Goal: Task Accomplishment & Management: Complete application form

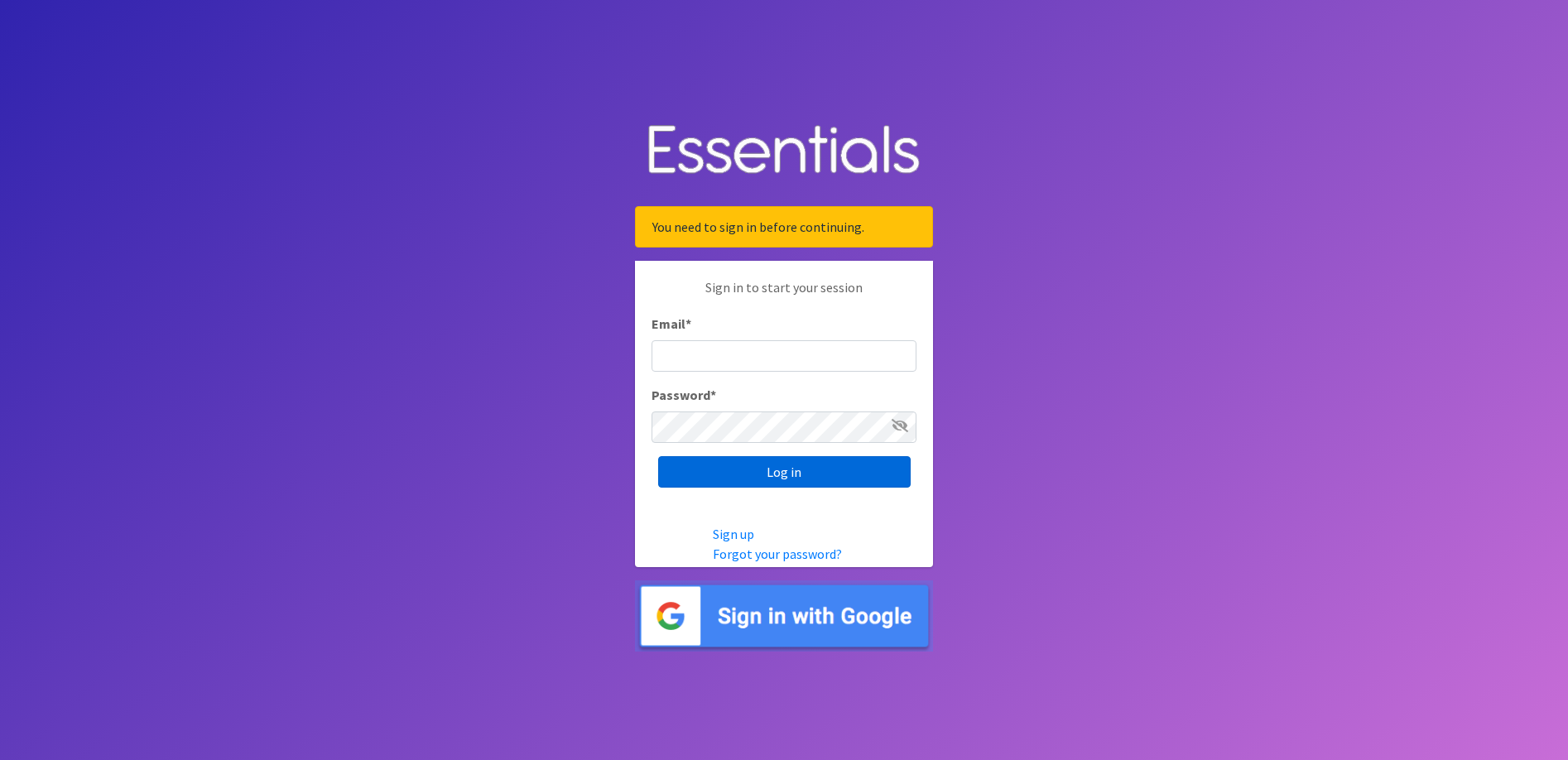
type input "[EMAIL_ADDRESS][DOMAIN_NAME]"
click at [791, 477] on input "Log in" at bounding box center [784, 472] width 252 height 32
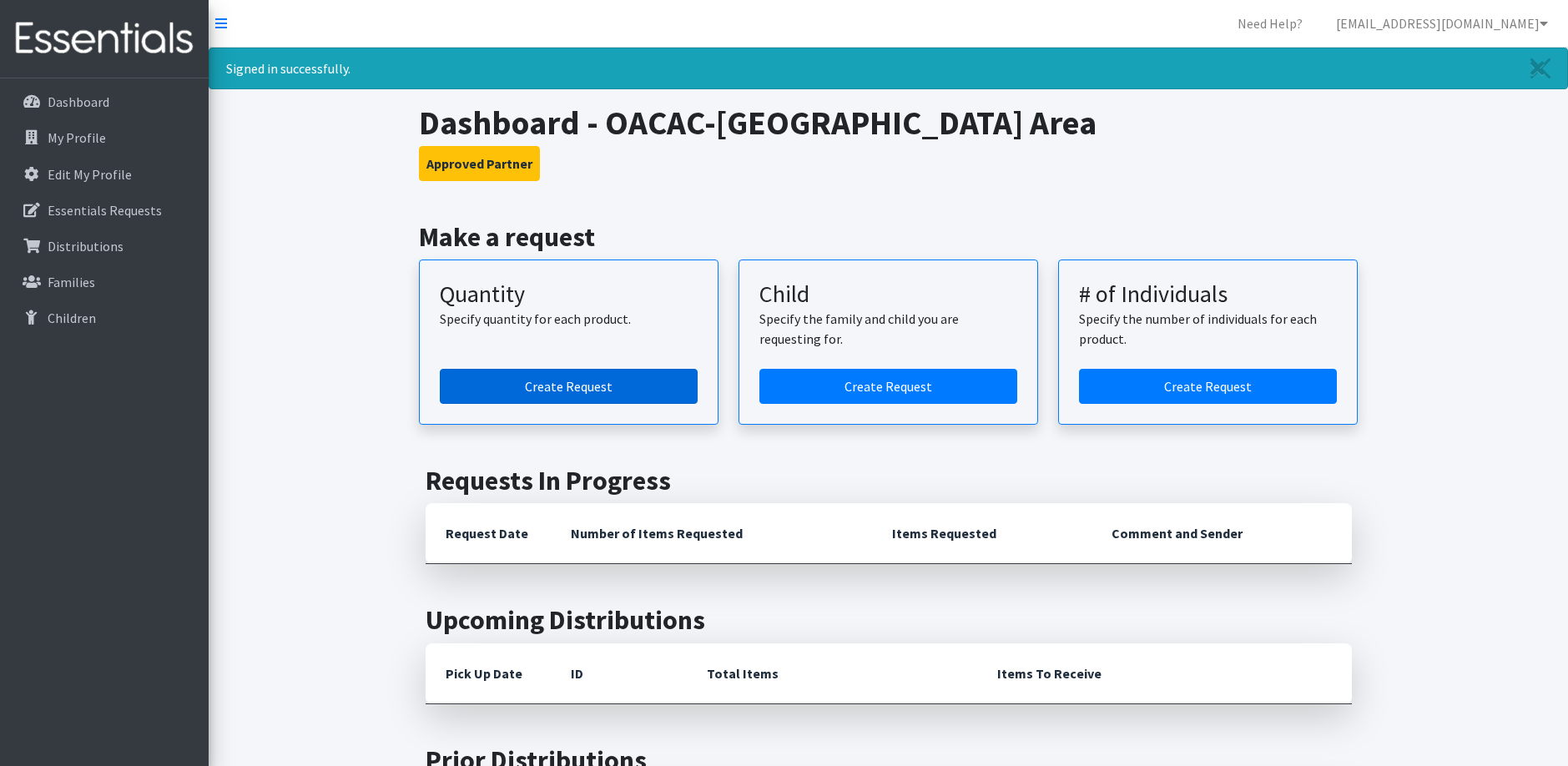
click at [582, 387] on link "Create Request" at bounding box center [569, 386] width 258 height 35
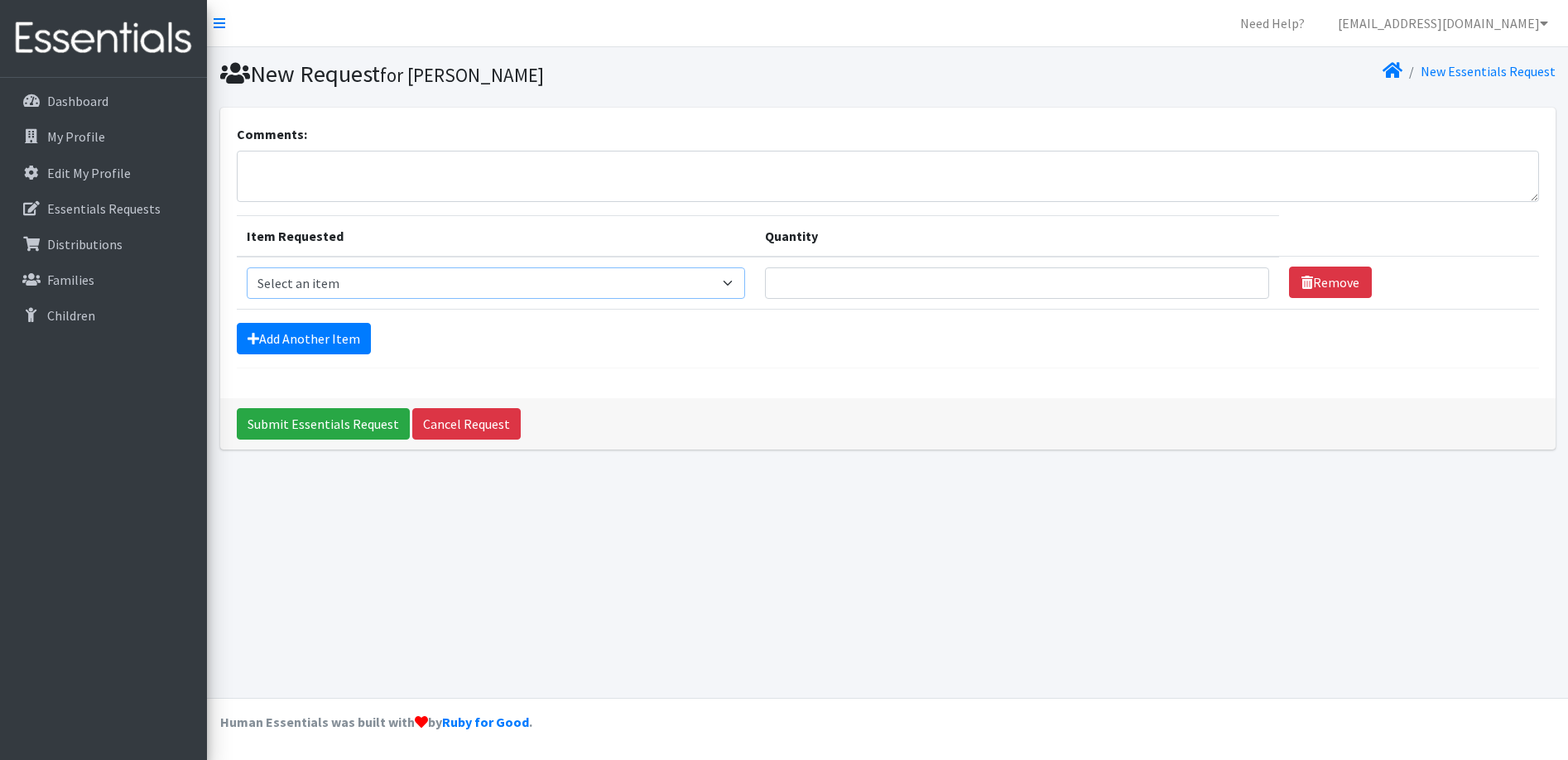
click at [545, 279] on select "Select an item Child (Newborn) Child (Size 1) Child (Size 2) Child (Size 3) Chi…" at bounding box center [495, 283] width 498 height 32
select select "3063"
click at [247, 268] on select "Select an item Child (Newborn) Child (Size 1) Child (Size 2) Child (Size 3) Chi…" at bounding box center [495, 283] width 498 height 32
click at [815, 278] on input "Quantity" at bounding box center [1017, 283] width 505 height 32
type input "200"
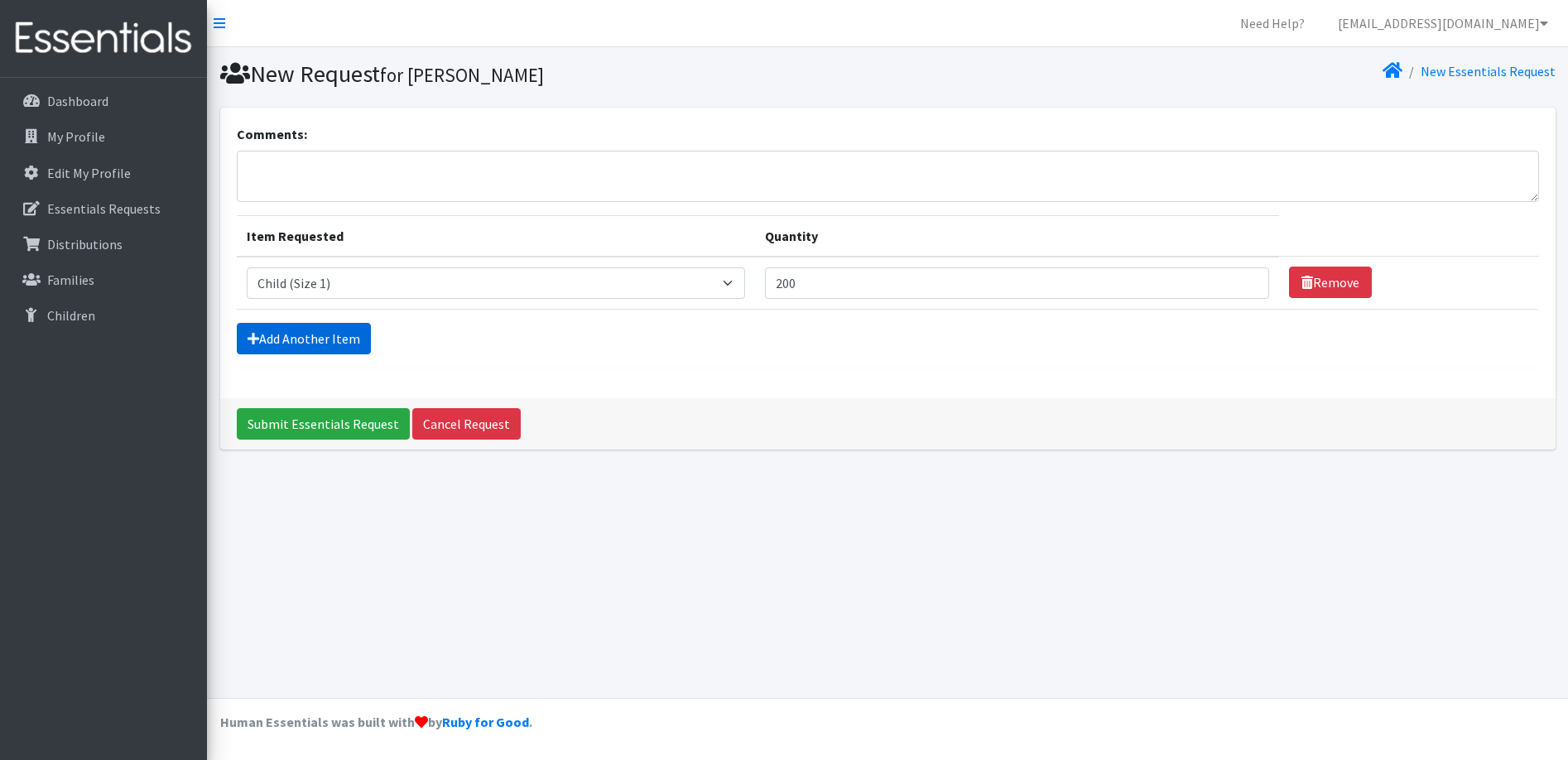
click at [318, 336] on link "Add Another Item" at bounding box center [304, 338] width 134 height 32
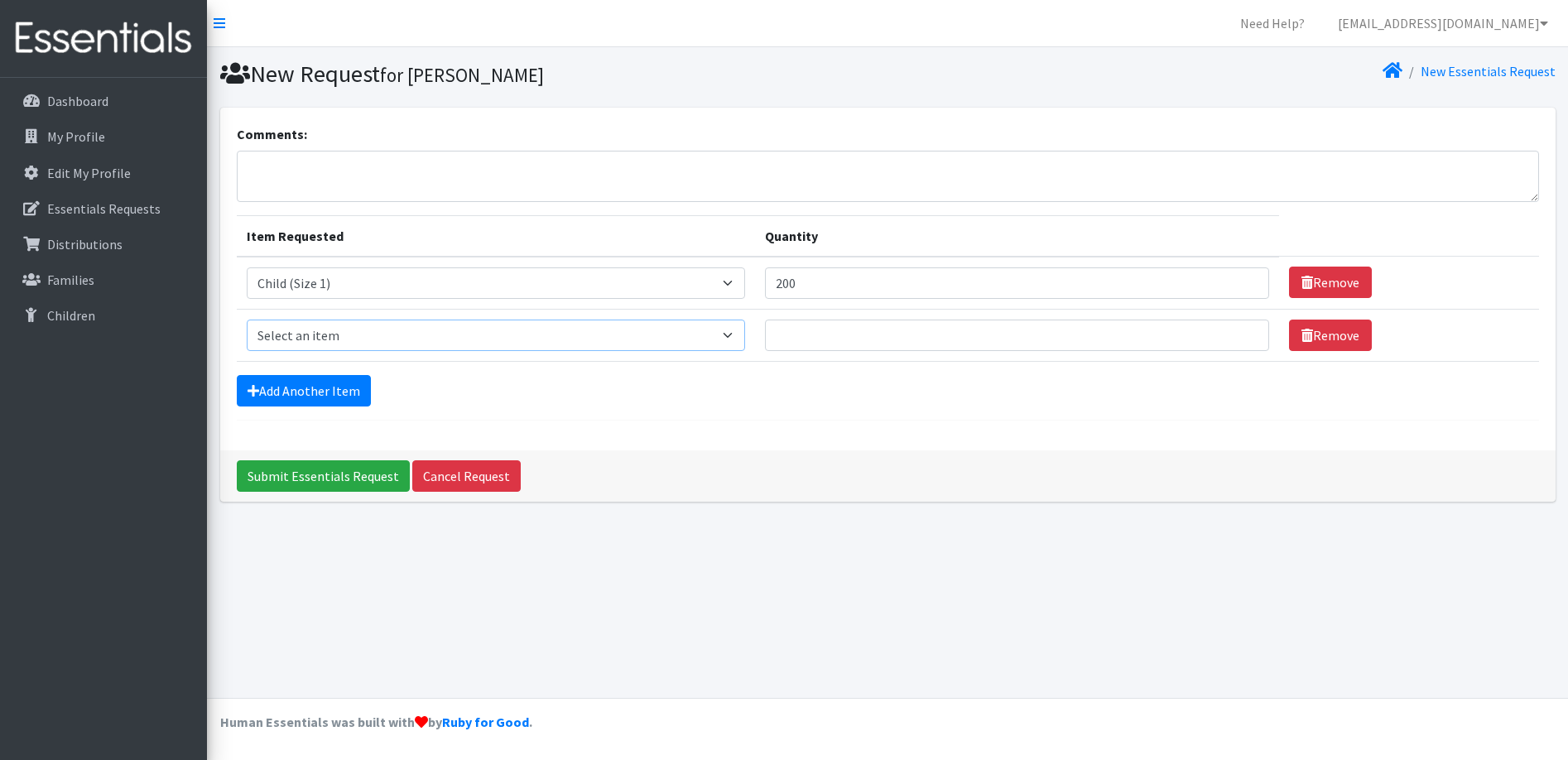
click at [492, 338] on select "Select an item Child (Newborn) Child (Size 1) Child (Size 2) Child (Size 3) Chi…" at bounding box center [495, 335] width 498 height 32
select select "3067"
click at [247, 319] on select "Select an item Child (Newborn) Child (Size 1) Child (Size 2) Child (Size 3) Chi…" at bounding box center [495, 335] width 498 height 32
click at [765, 334] on input "Quantity" at bounding box center [1017, 335] width 505 height 32
click at [765, 333] on input "Quantity" at bounding box center [1017, 335] width 505 height 32
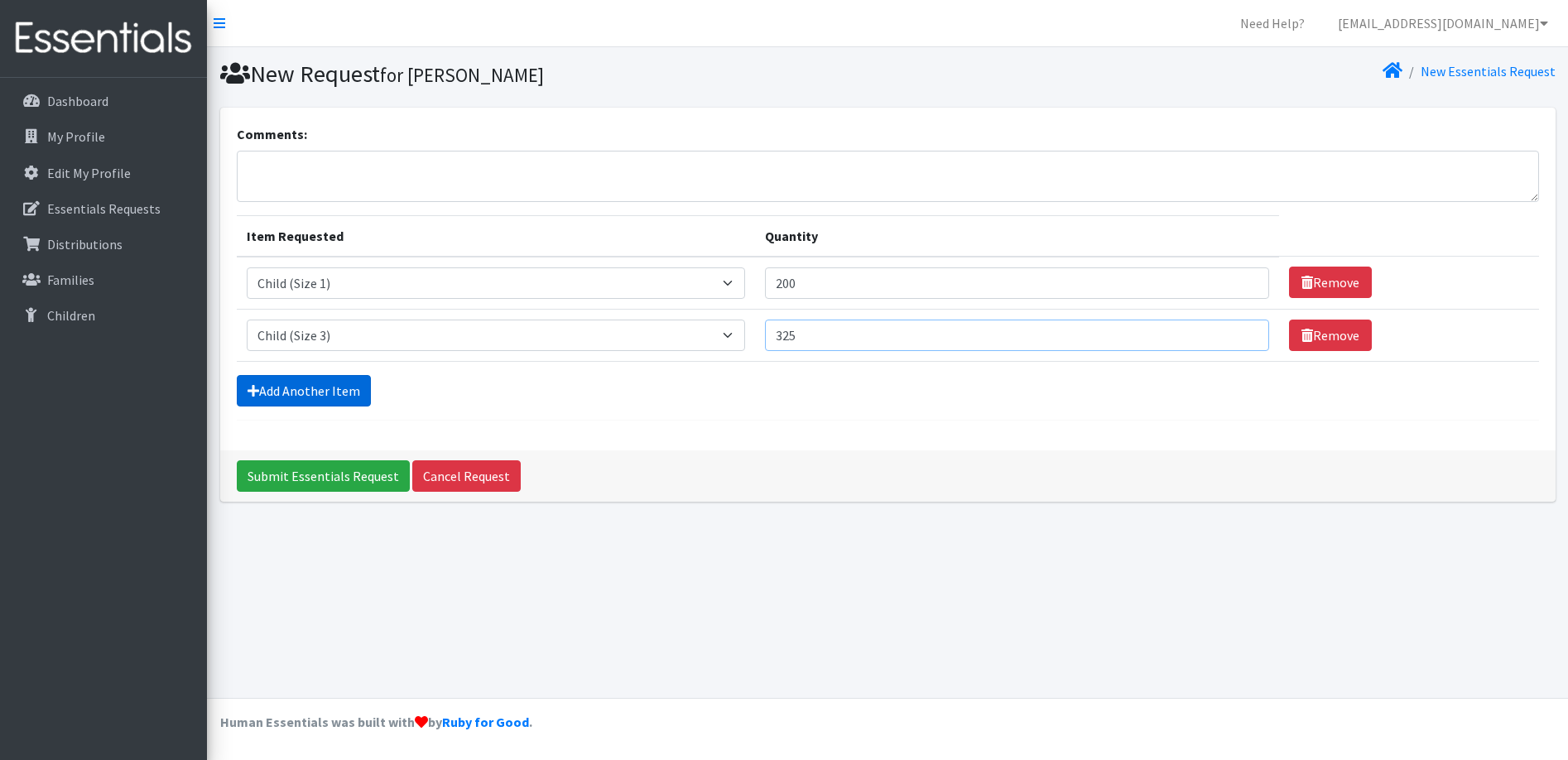
type input "325"
click at [299, 393] on link "Add Another Item" at bounding box center [304, 390] width 134 height 32
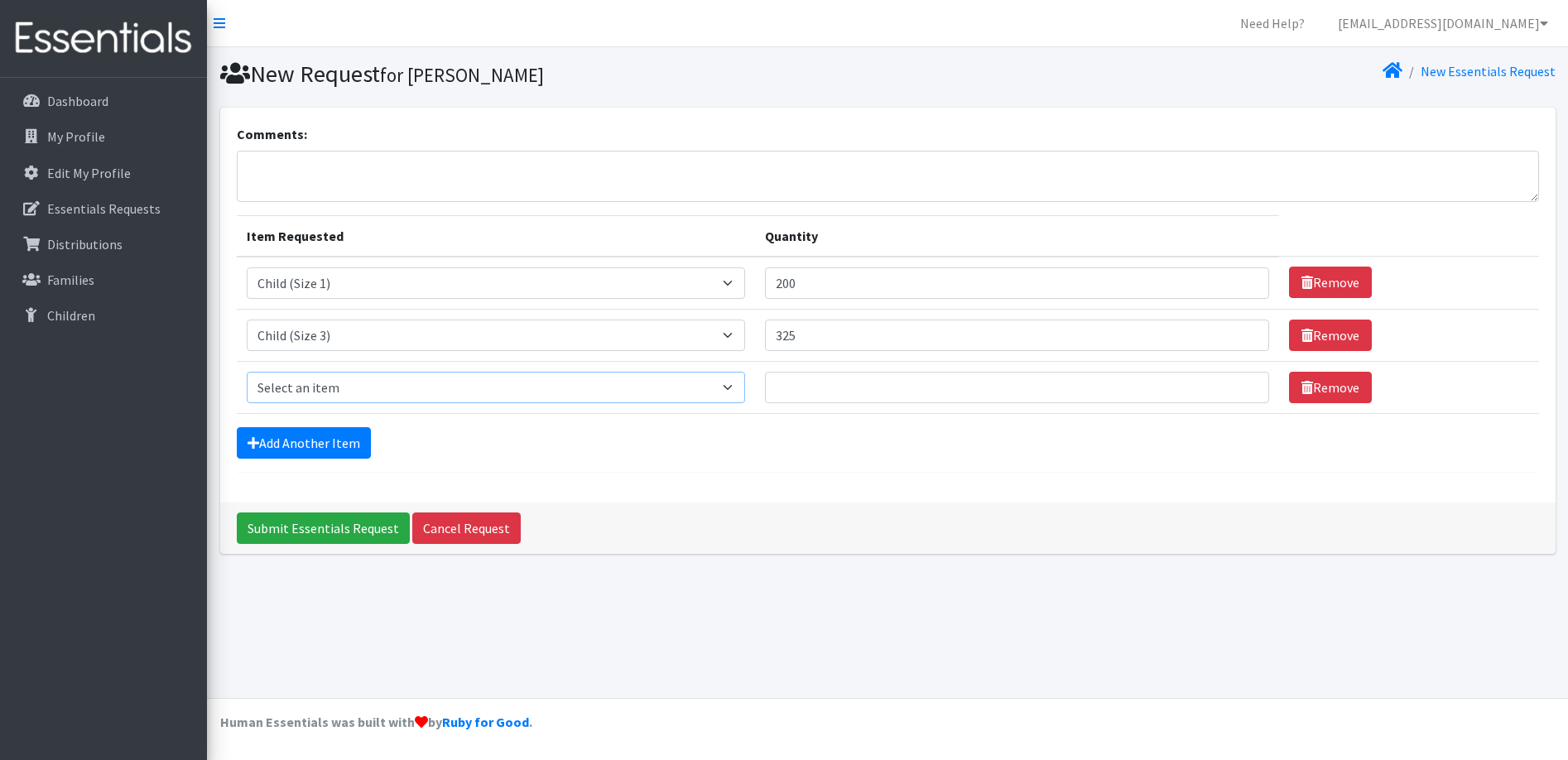
click at [299, 393] on select "Select an item Child (Newborn) Child (Size 1) Child (Size 2) Child (Size 3) Chi…" at bounding box center [495, 387] width 498 height 32
select select "3070"
click at [247, 372] on select "Select an item Child (Newborn) Child (Size 1) Child (Size 2) Child (Size 3) Chi…" at bounding box center [495, 387] width 498 height 32
click at [791, 370] on td "Quantity" at bounding box center [1017, 386] width 525 height 52
click at [797, 392] on input "Quantity" at bounding box center [1017, 387] width 505 height 32
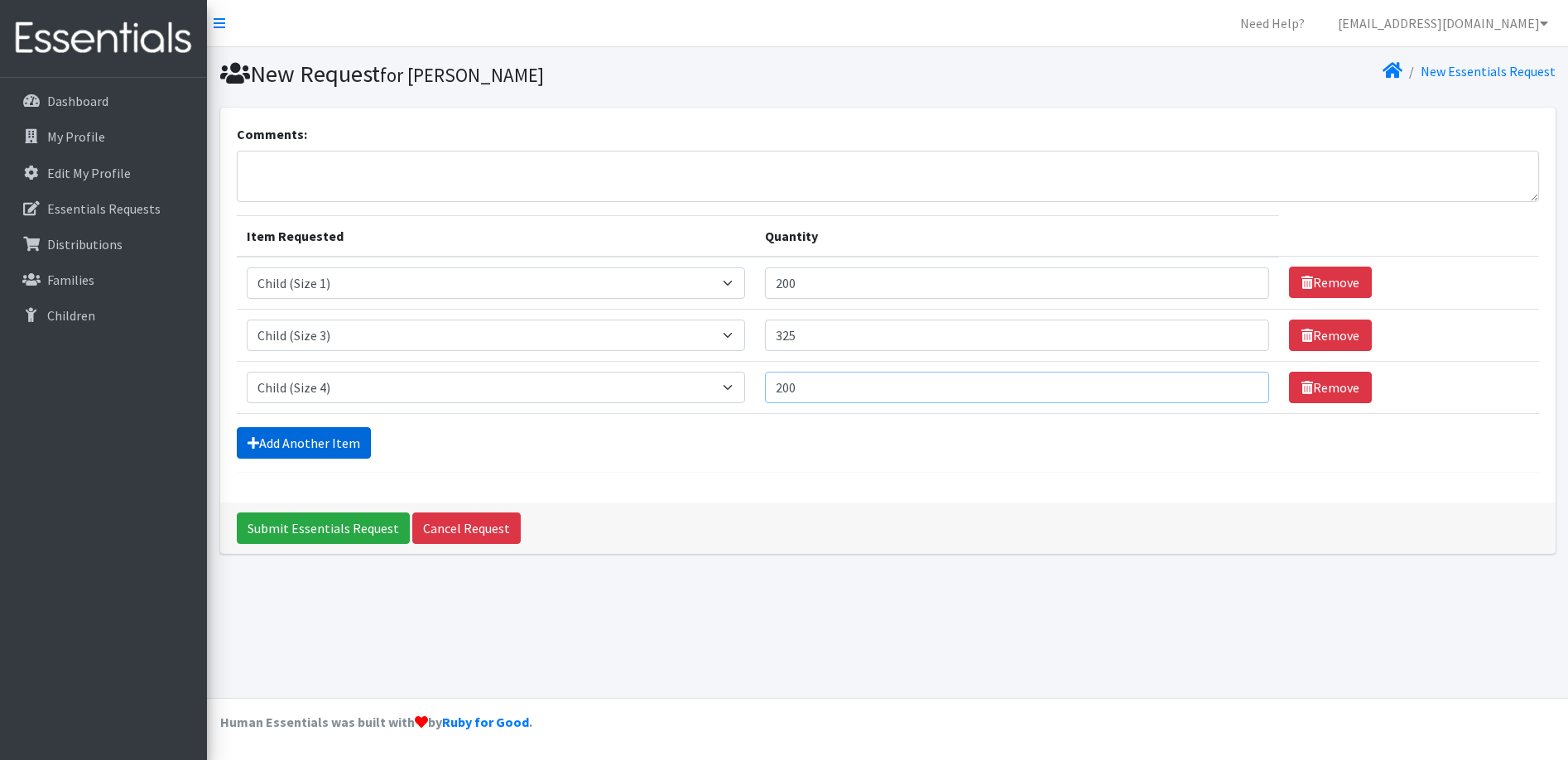
type input "200"
click at [318, 445] on link "Add Another Item" at bounding box center [304, 443] width 134 height 32
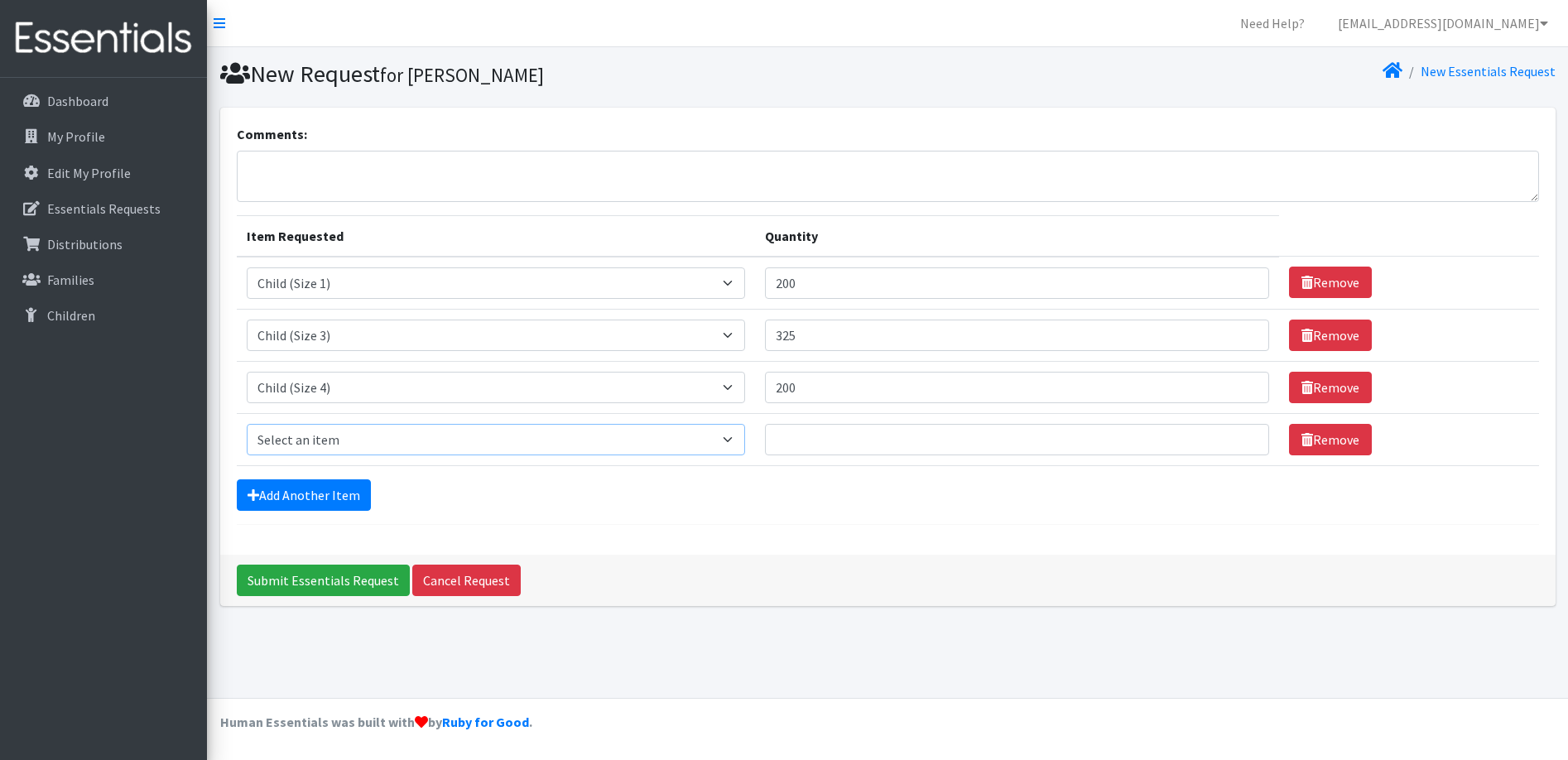
click at [573, 436] on select "Select an item Child (Newborn) Child (Size 1) Child (Size 2) Child (Size 3) Chi…" at bounding box center [495, 439] width 498 height 32
select select "3068"
click at [247, 424] on select "Select an item Child (Newborn) Child (Size 1) Child (Size 2) Child (Size 3) Chi…" at bounding box center [495, 439] width 498 height 32
click at [765, 439] on input "Quantity" at bounding box center [1017, 439] width 505 height 32
type input "525"
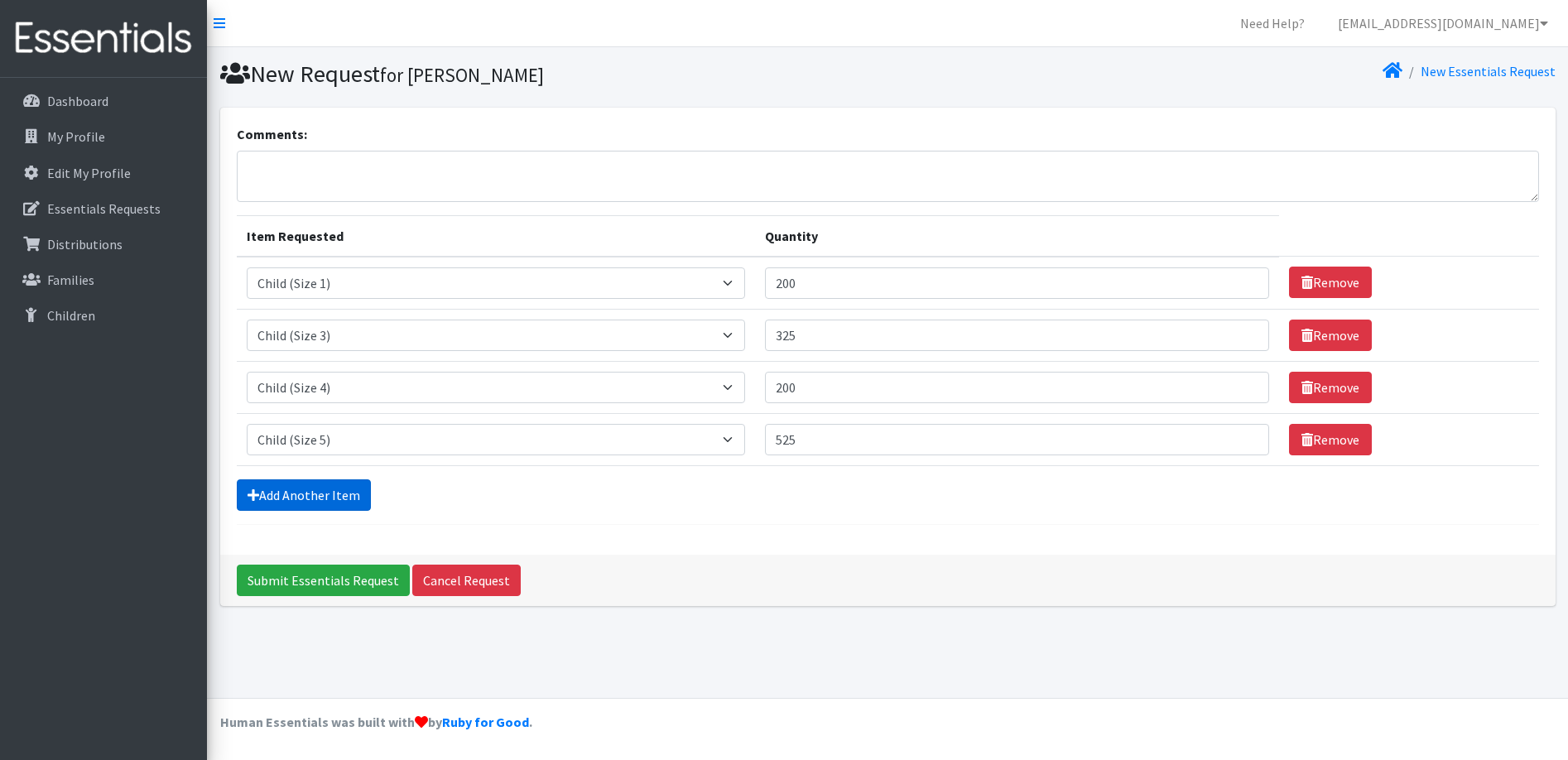
click at [318, 494] on link "Add Another Item" at bounding box center [304, 494] width 134 height 32
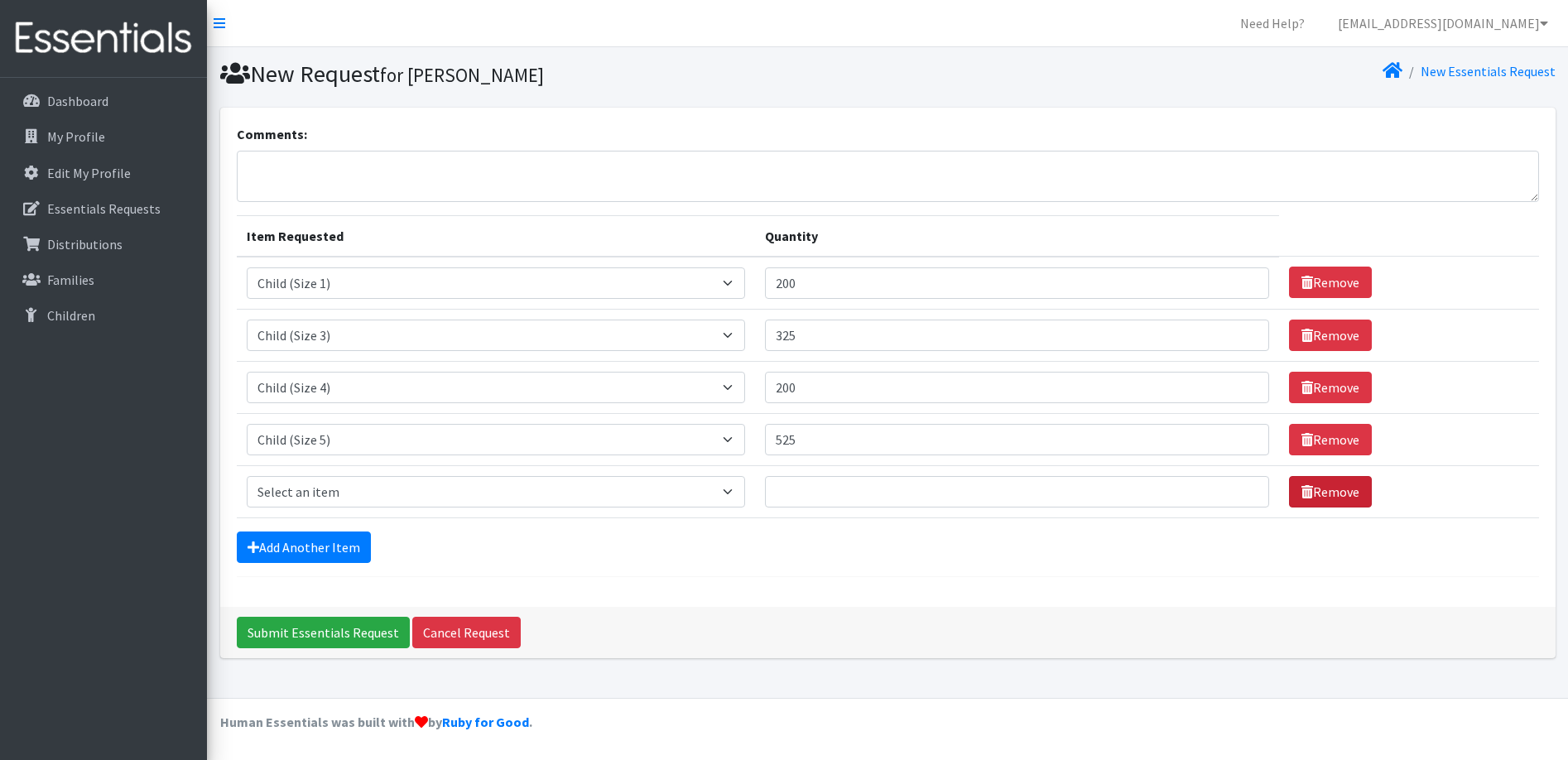
click at [1289, 485] on link "Remove" at bounding box center [1330, 492] width 83 height 32
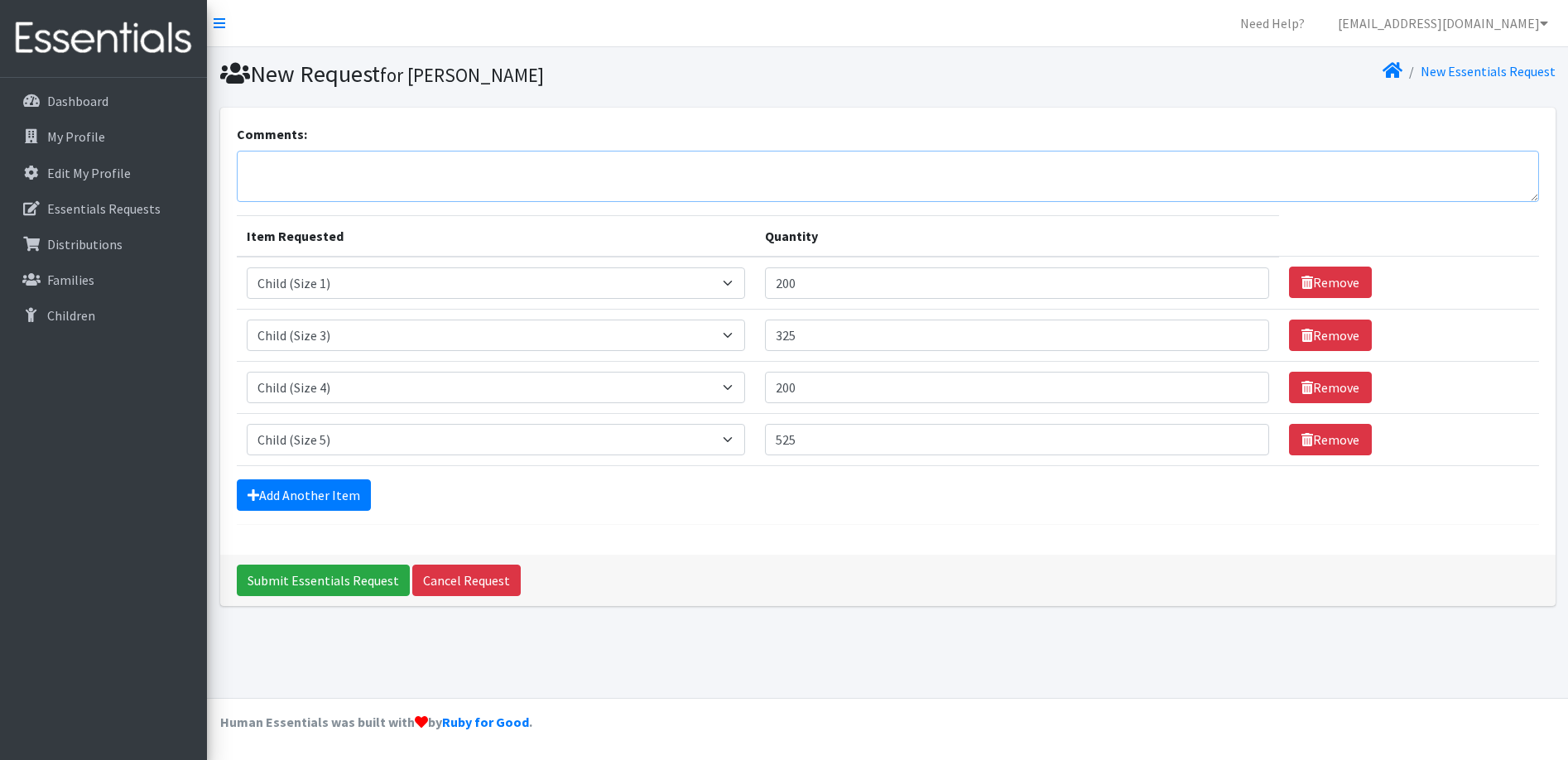
click at [353, 157] on textarea "Comments:" at bounding box center [887, 176] width 1302 height 52
type textarea "This order is for our [PERSON_NAME] center and will be picked up by center staf…"
click at [320, 582] on input "Submit Essentials Request" at bounding box center [323, 580] width 173 height 32
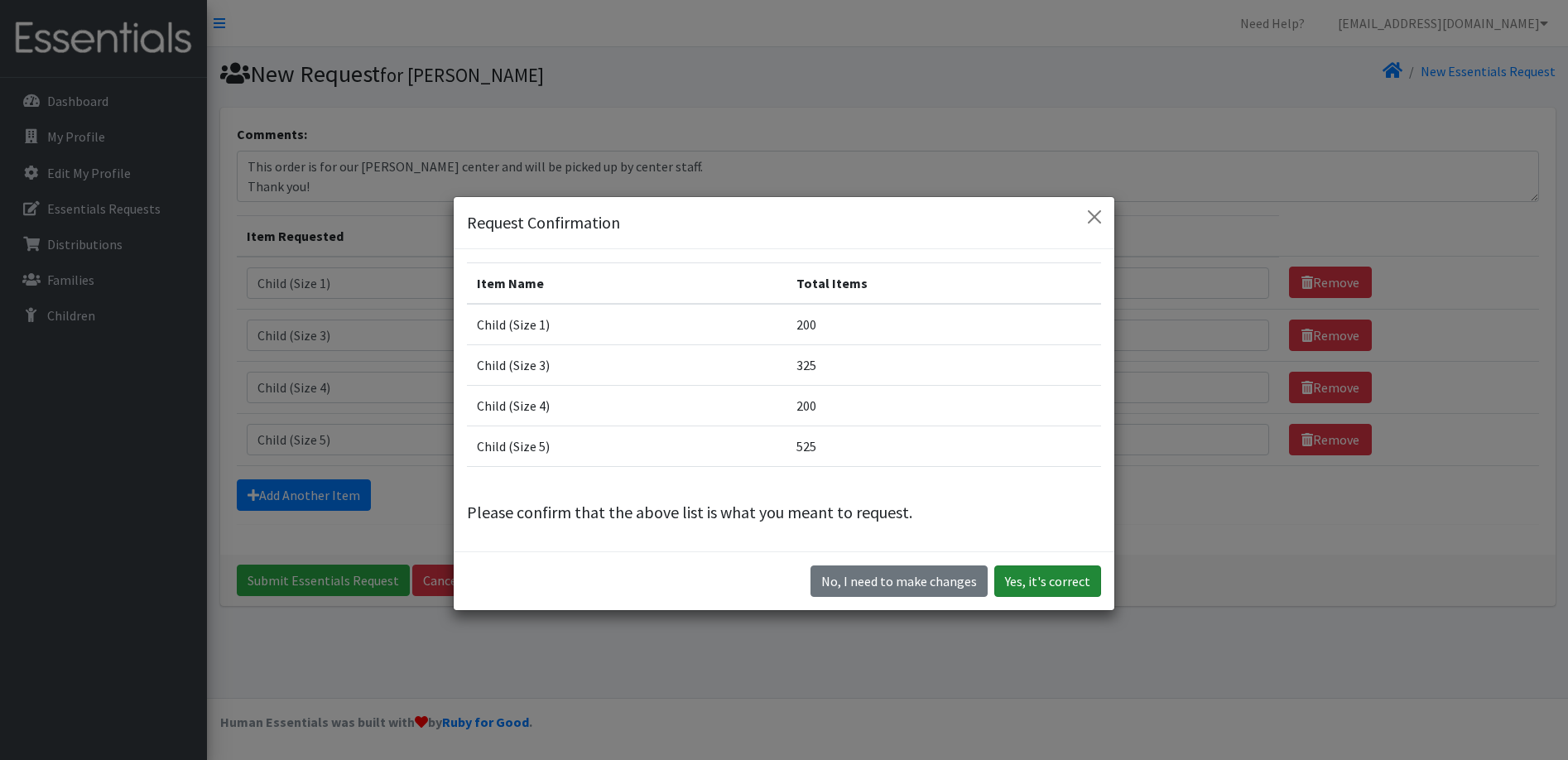
click at [1057, 574] on button "Yes, it's correct" at bounding box center [1048, 580] width 107 height 32
